Goal: Task Accomplishment & Management: Use online tool/utility

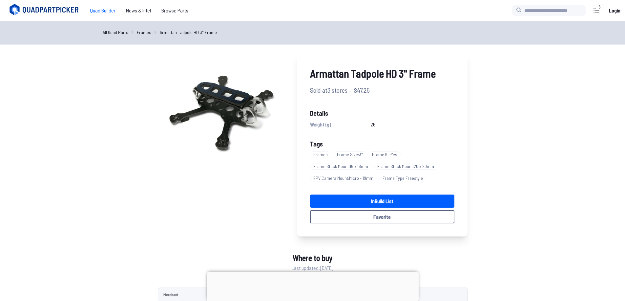
click at [99, 11] on span "Quad Builder" at bounding box center [103, 10] width 36 height 13
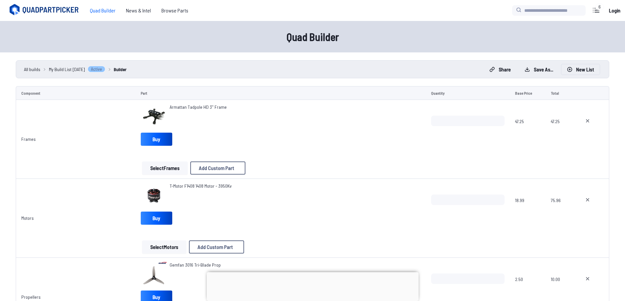
click at [580, 68] on button "New List" at bounding box center [580, 69] width 38 height 10
click at [368, 184] on button "Start new build" at bounding box center [365, 179] width 39 height 10
click at [582, 73] on button "New List" at bounding box center [580, 69] width 38 height 10
click at [377, 184] on button "Start new build" at bounding box center [365, 179] width 39 height 10
click at [577, 72] on button "New List" at bounding box center [580, 69] width 38 height 10
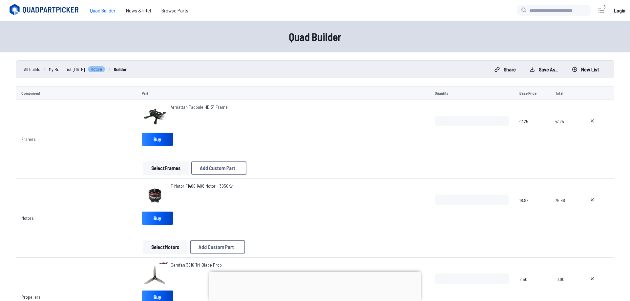
click at [375, 180] on button "Start new build" at bounding box center [365, 179] width 39 height 10
click at [586, 120] on icon at bounding box center [587, 121] width 3 height 3
click at [590, 200] on button at bounding box center [587, 200] width 16 height 10
click at [585, 274] on button at bounding box center [587, 279] width 16 height 10
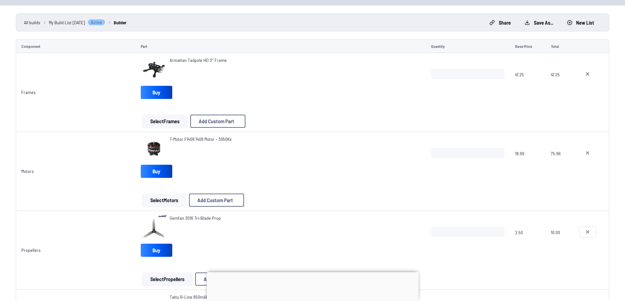
scroll to position [164, 0]
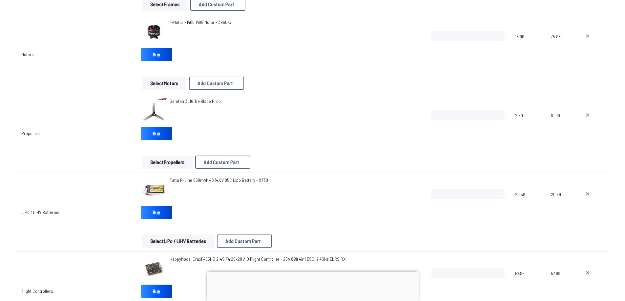
type textarea "**********"
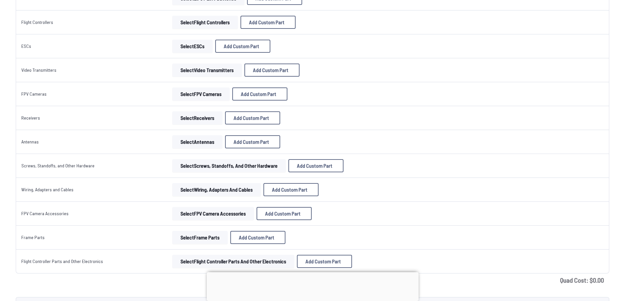
scroll to position [66, 0]
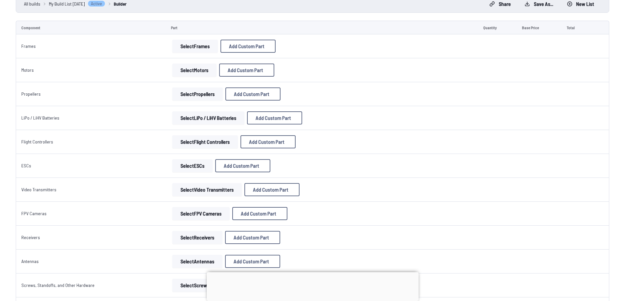
click at [193, 45] on button "Select Frames" at bounding box center [195, 46] width 46 height 13
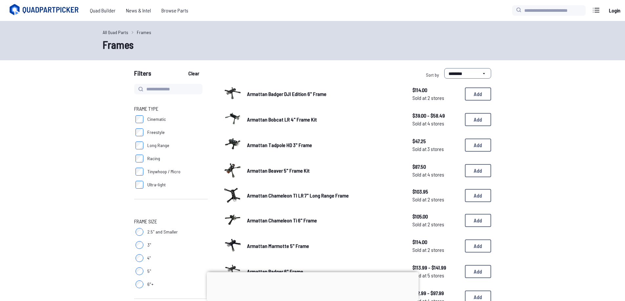
click at [141, 265] on label "5"" at bounding box center [170, 271] width 73 height 13
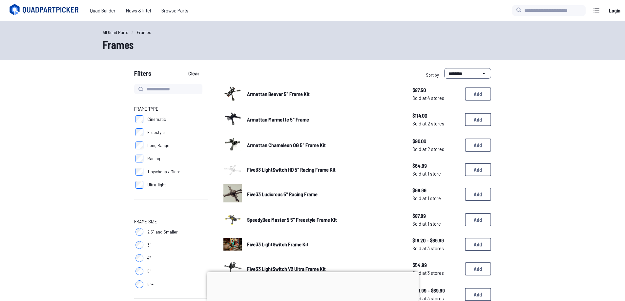
click at [145, 250] on label "3"" at bounding box center [170, 245] width 73 height 13
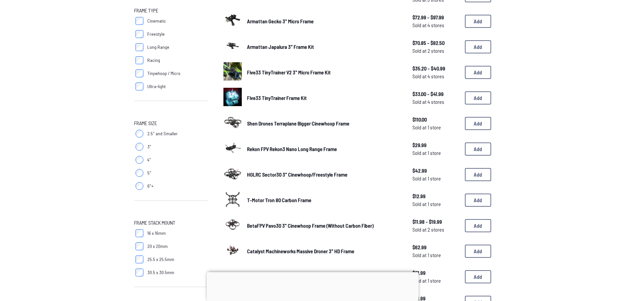
scroll to position [66, 0]
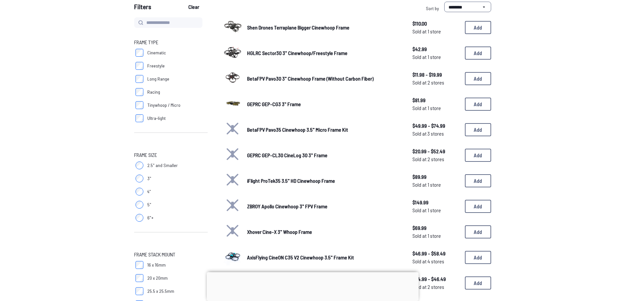
scroll to position [66, 0]
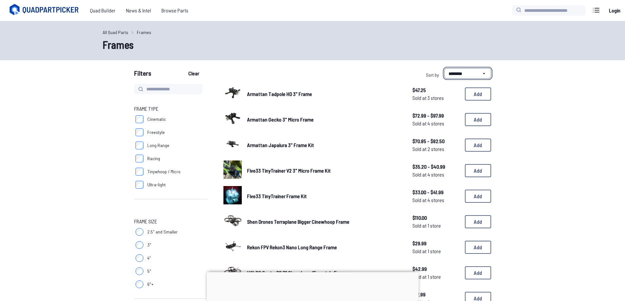
click at [454, 72] on select "**********" at bounding box center [467, 73] width 47 height 10
select select "**********"
click at [444, 68] on select "**********" at bounding box center [467, 73] width 47 height 10
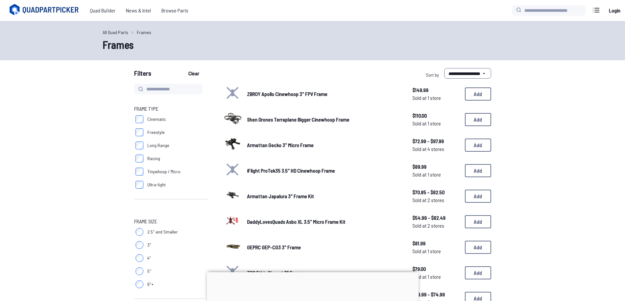
click at [119, 33] on link "All Quad Parts" at bounding box center [116, 32] width 26 height 7
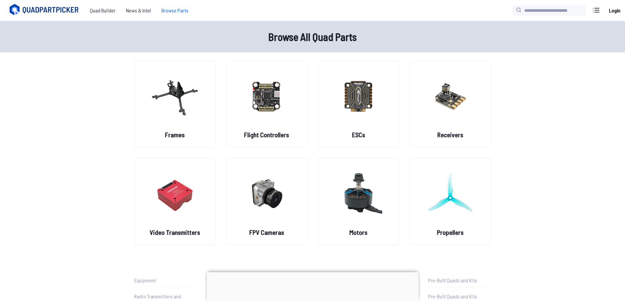
click at [41, 13] on icon at bounding box center [44, 9] width 73 height 13
click at [105, 11] on span "Quad Builder" at bounding box center [103, 10] width 36 height 13
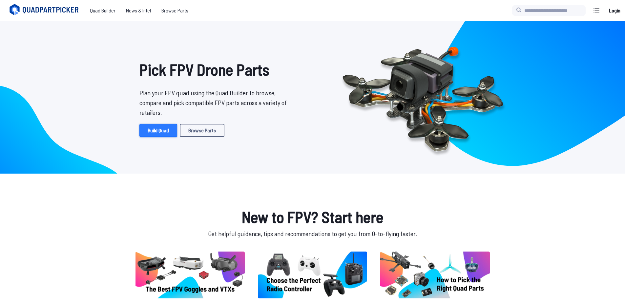
click at [156, 133] on link "Build Quad" at bounding box center [158, 130] width 38 height 13
